Goal: Check status: Check status

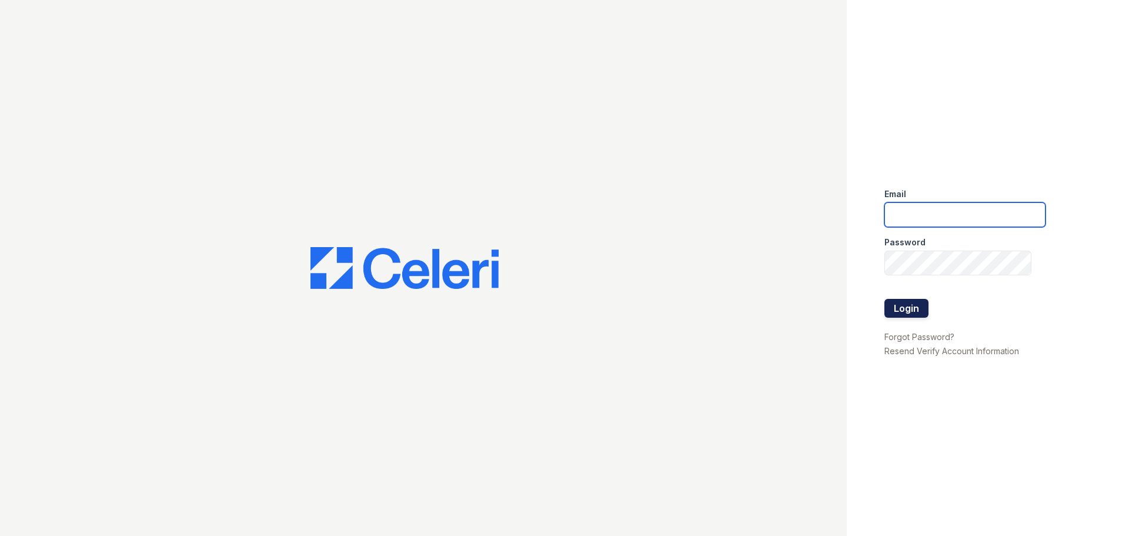
type input "[DOMAIN_NAME][EMAIL_ADDRESS][DOMAIN_NAME]"
click at [911, 306] on button "Login" at bounding box center [906, 308] width 44 height 19
click at [928, 220] on input "kimberly.pm@cafmanagement.com" at bounding box center [964, 214] width 161 height 25
type input "kimberly.am@cafmanagement.com"
click at [884, 299] on button "Login" at bounding box center [906, 308] width 44 height 19
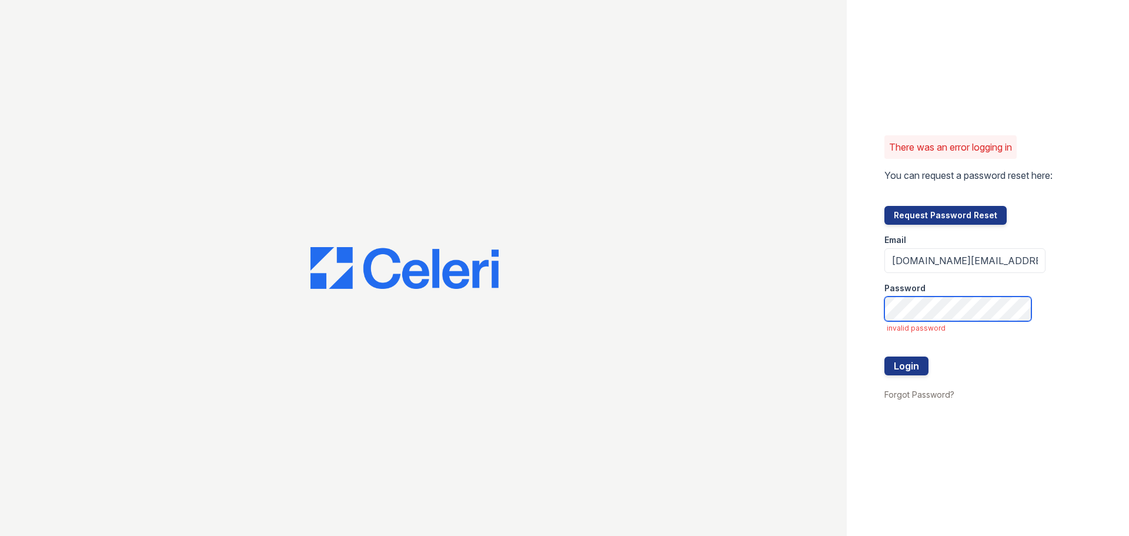
click at [884, 356] on button "Login" at bounding box center [906, 365] width 44 height 19
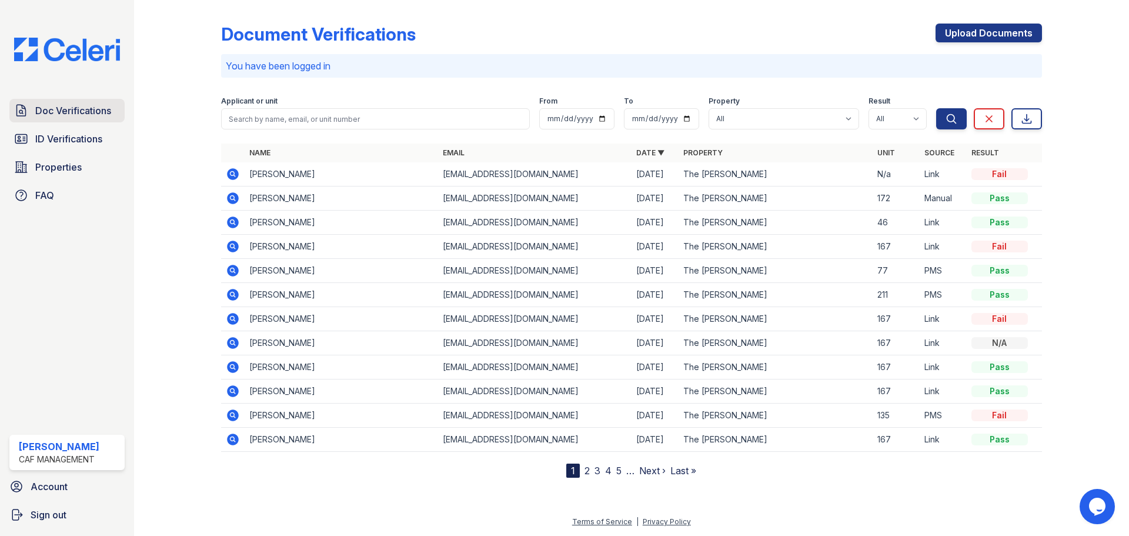
click at [86, 103] on span "Doc Verifications" at bounding box center [73, 110] width 76 height 14
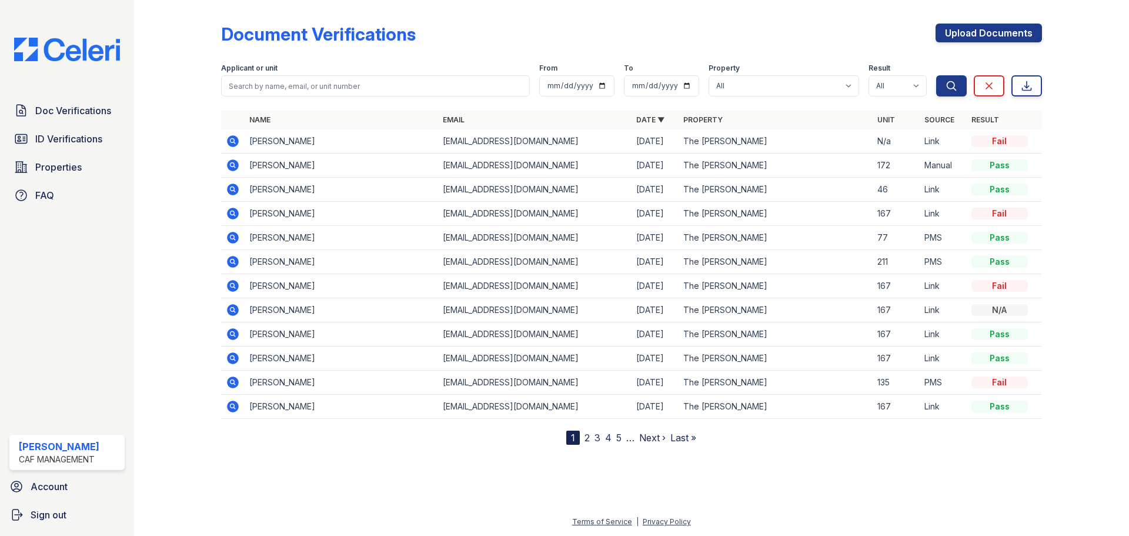
click at [237, 138] on icon at bounding box center [233, 141] width 12 height 12
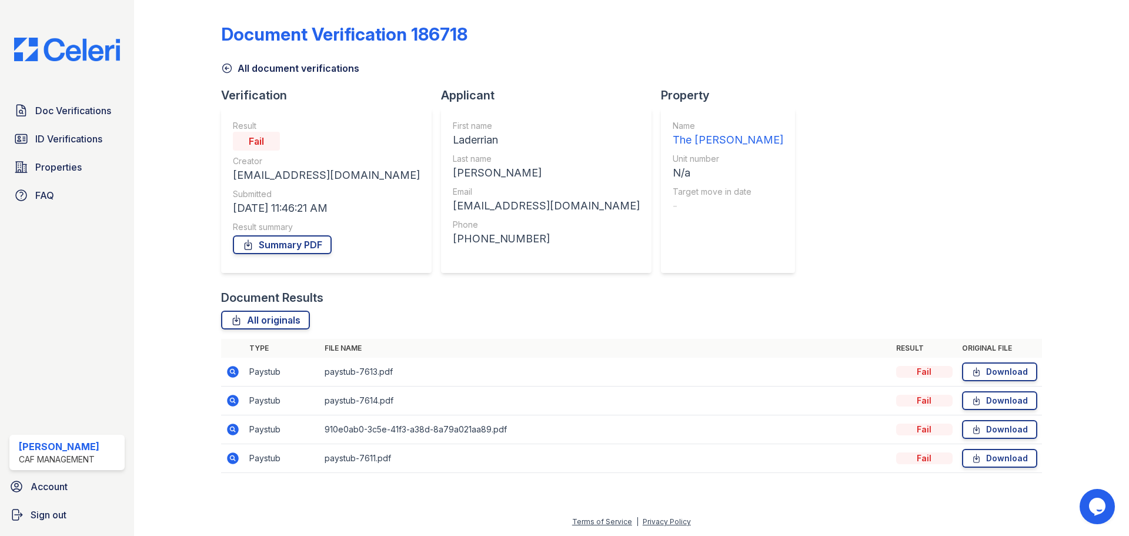
click at [240, 370] on td at bounding box center [233, 371] width 24 height 29
click at [232, 370] on icon at bounding box center [231, 370] width 3 height 3
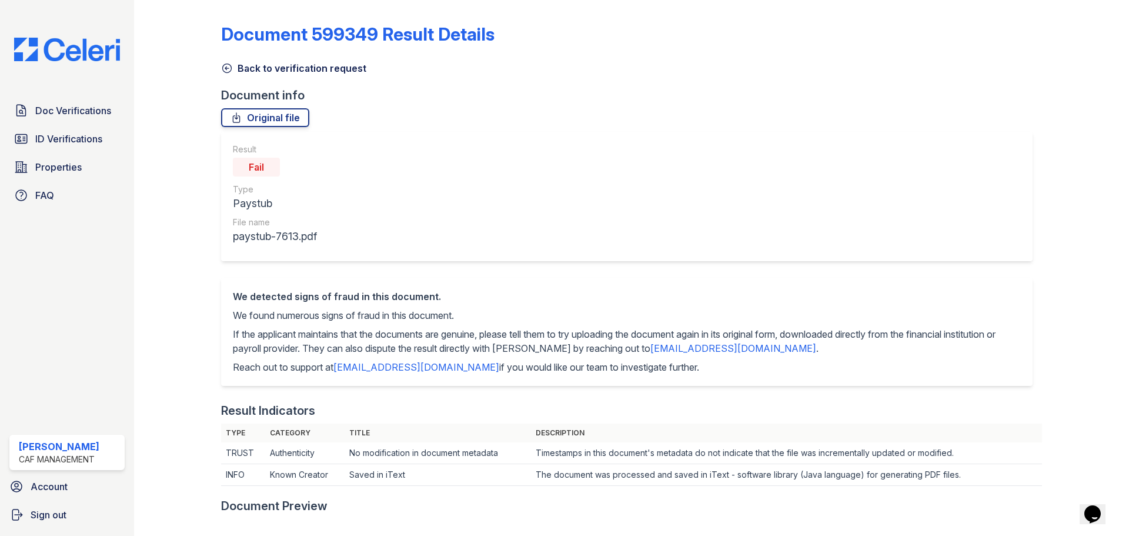
click at [232, 65] on icon at bounding box center [227, 68] width 12 height 12
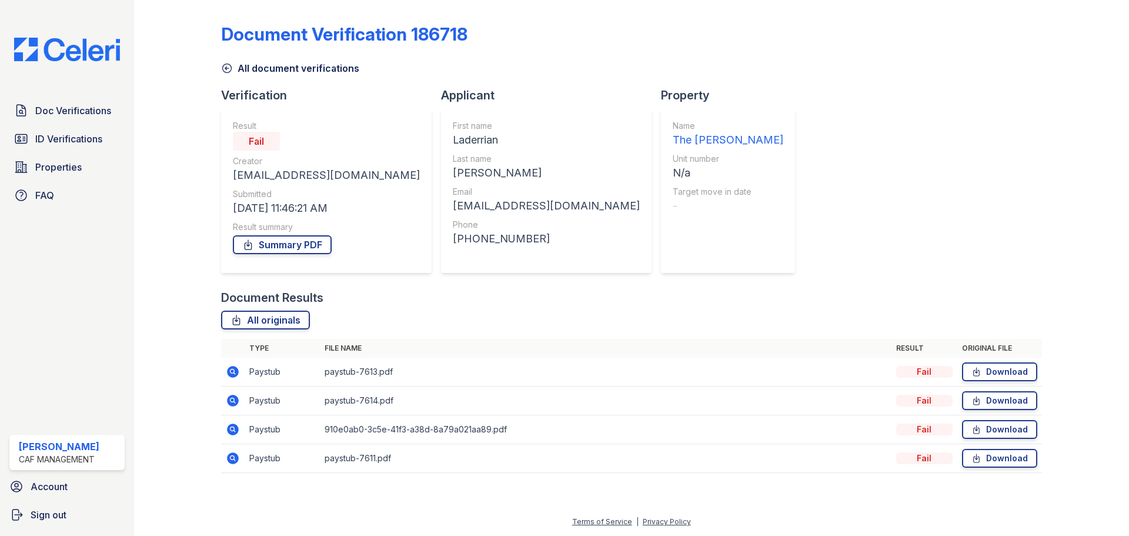
click at [236, 399] on icon at bounding box center [233, 400] width 12 height 12
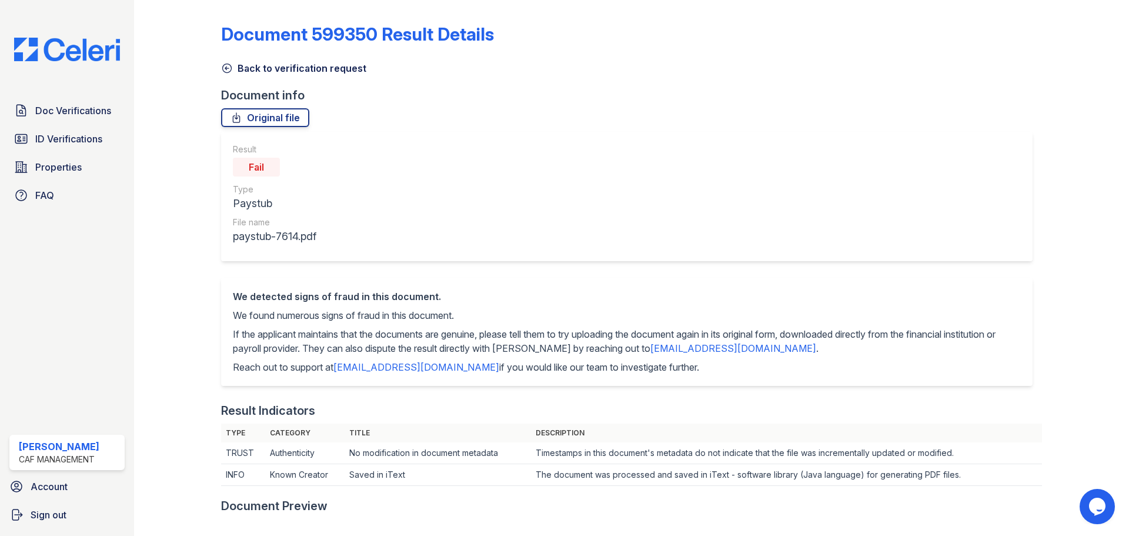
drag, startPoint x: 234, startPoint y: 66, endPoint x: 262, endPoint y: 67, distance: 27.6
click at [234, 66] on link "Back to verification request" at bounding box center [293, 68] width 145 height 14
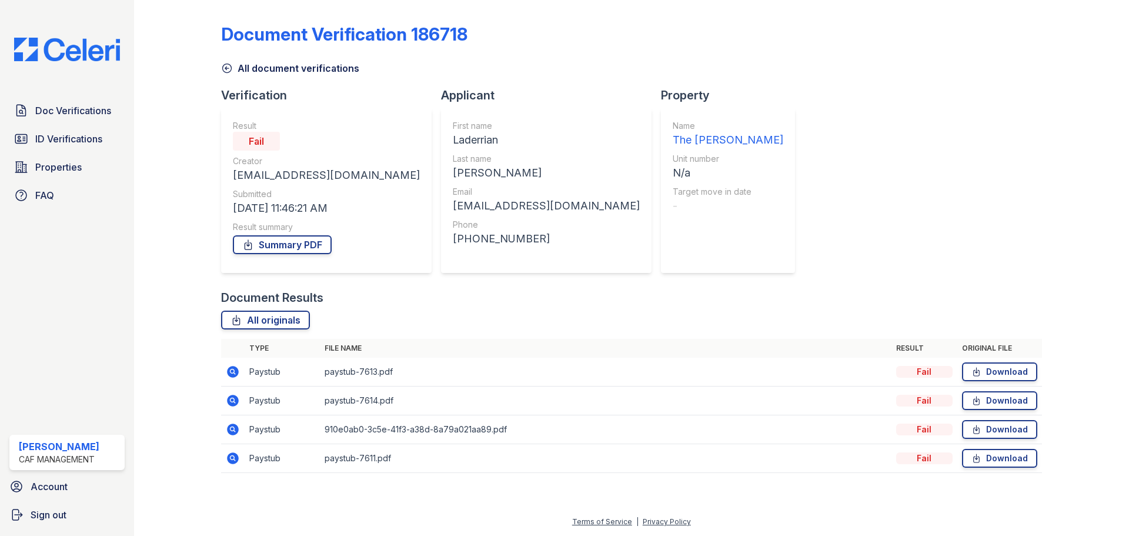
click at [242, 75] on div "Document Verification 186718 All document verifications Verification Result Fai…" at bounding box center [631, 245] width 821 height 480
click at [236, 69] on link "All document verifications" at bounding box center [290, 68] width 138 height 14
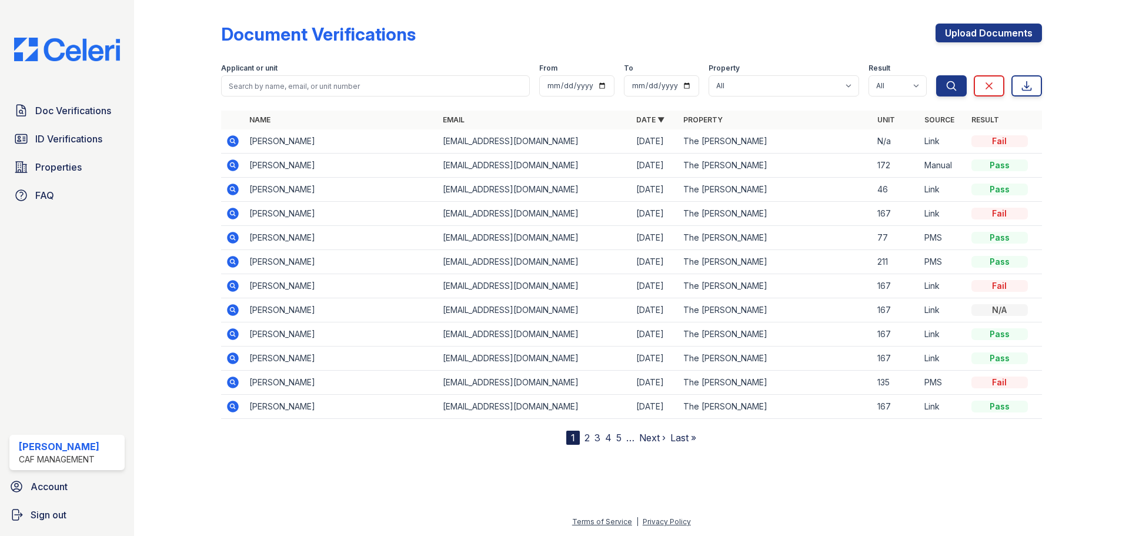
click at [230, 193] on icon at bounding box center [233, 189] width 12 height 12
